Goal: Task Accomplishment & Management: Manage account settings

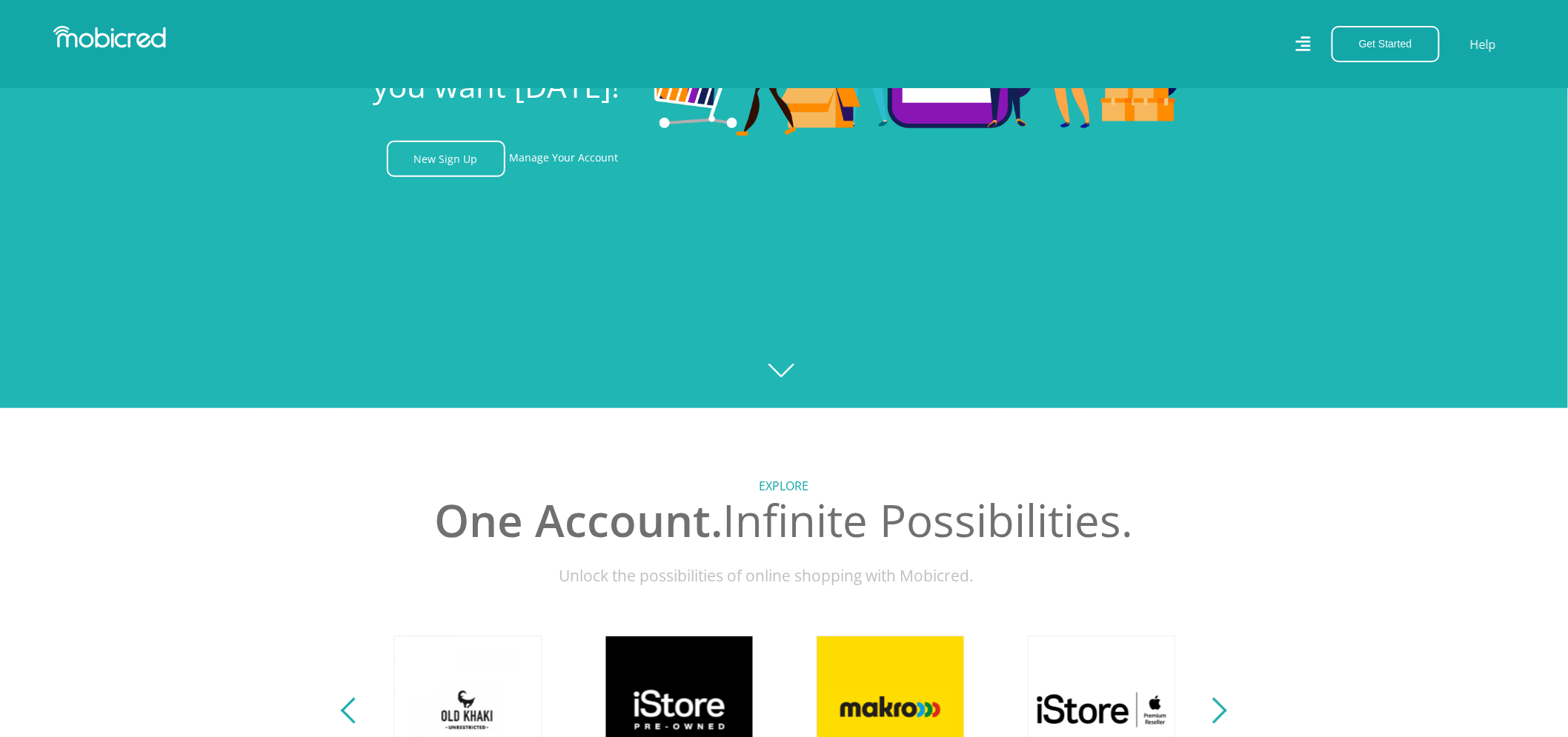
scroll to position [0, 1056]
click at [559, 177] on link "Manage Your Account" at bounding box center [563, 159] width 109 height 36
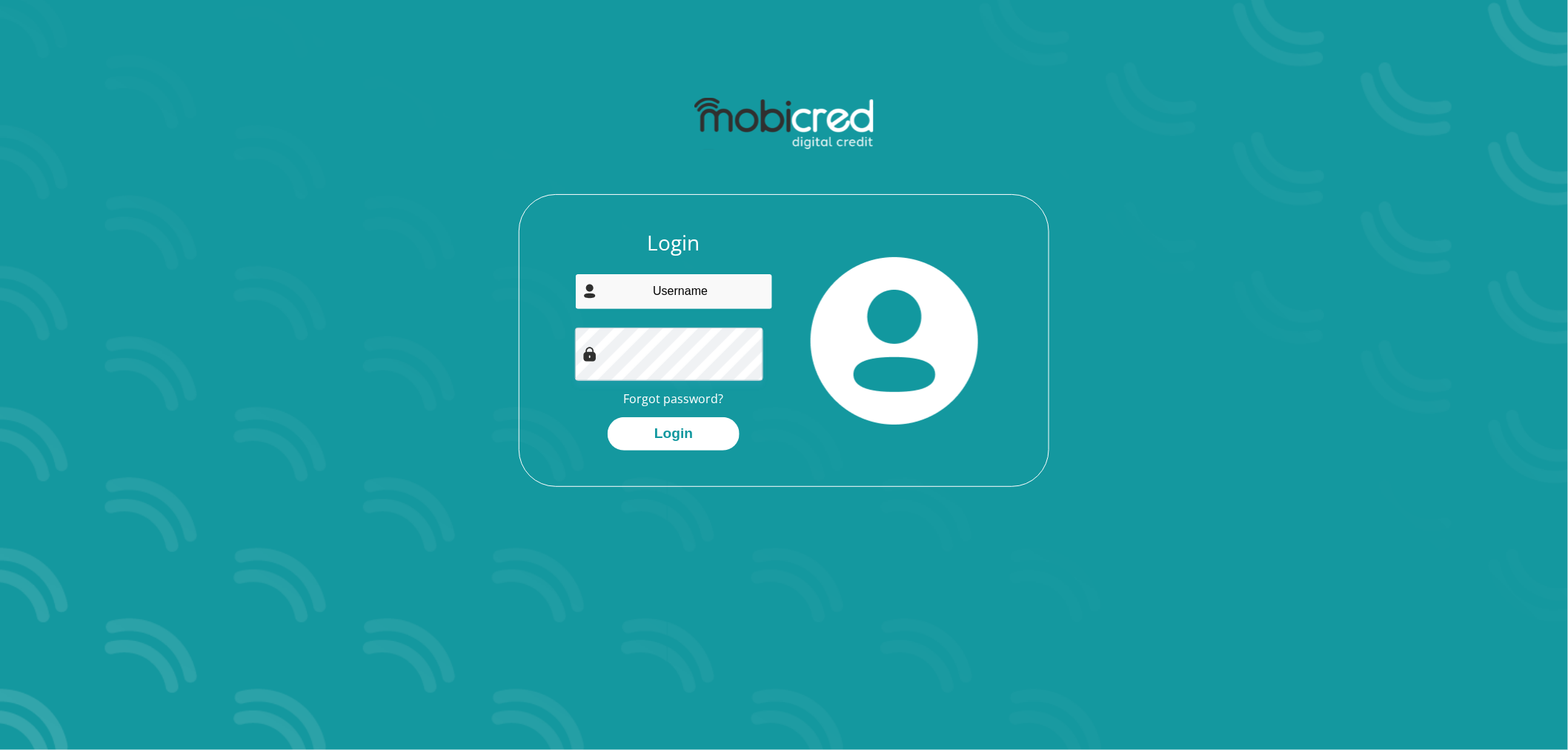
click at [692, 310] on input "email" at bounding box center [674, 291] width 198 height 36
type input "llubbe101@gmail.com"
click at [607, 418] on button "Login" at bounding box center [673, 434] width 132 height 34
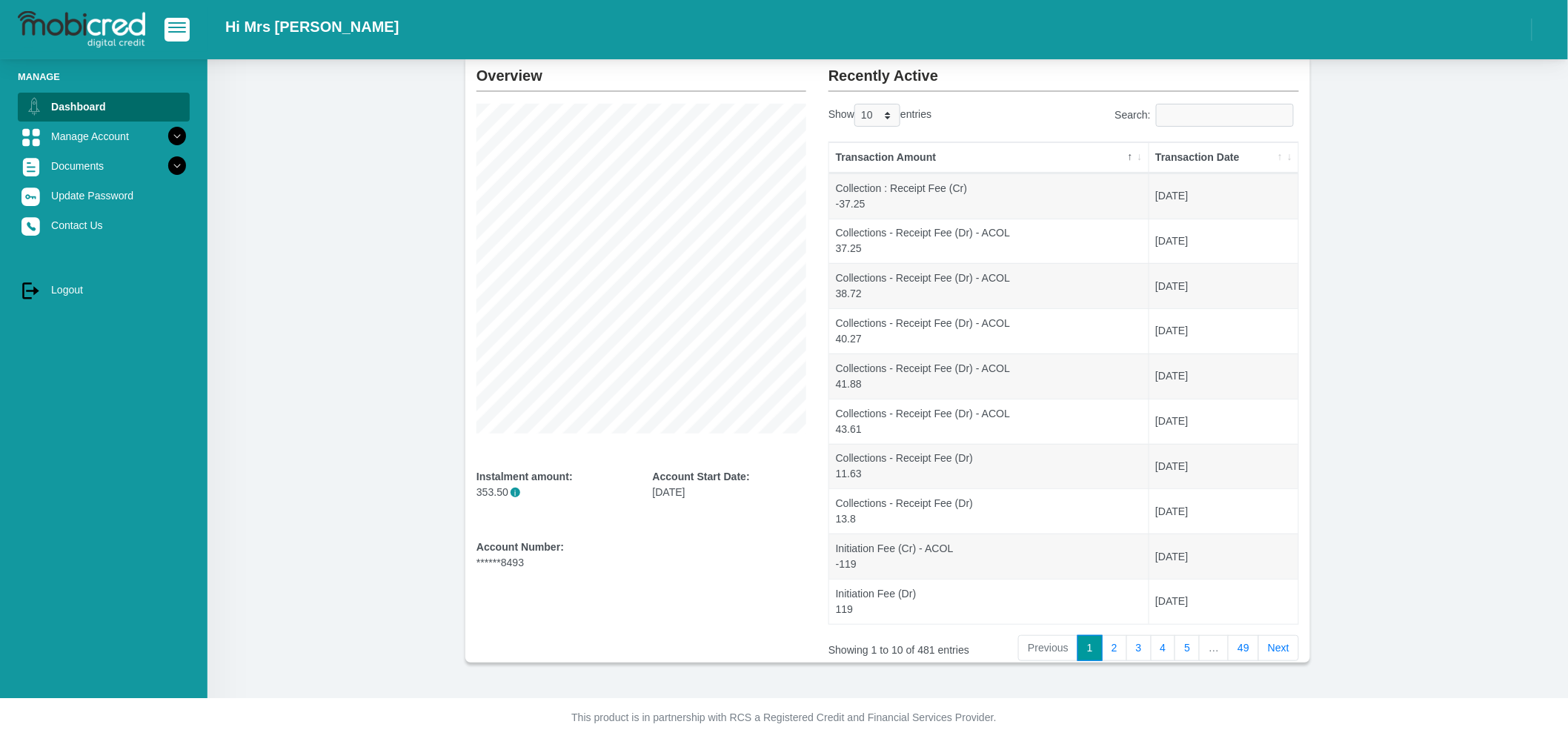
scroll to position [83, 0]
